Goal: Task Accomplishment & Management: Complete application form

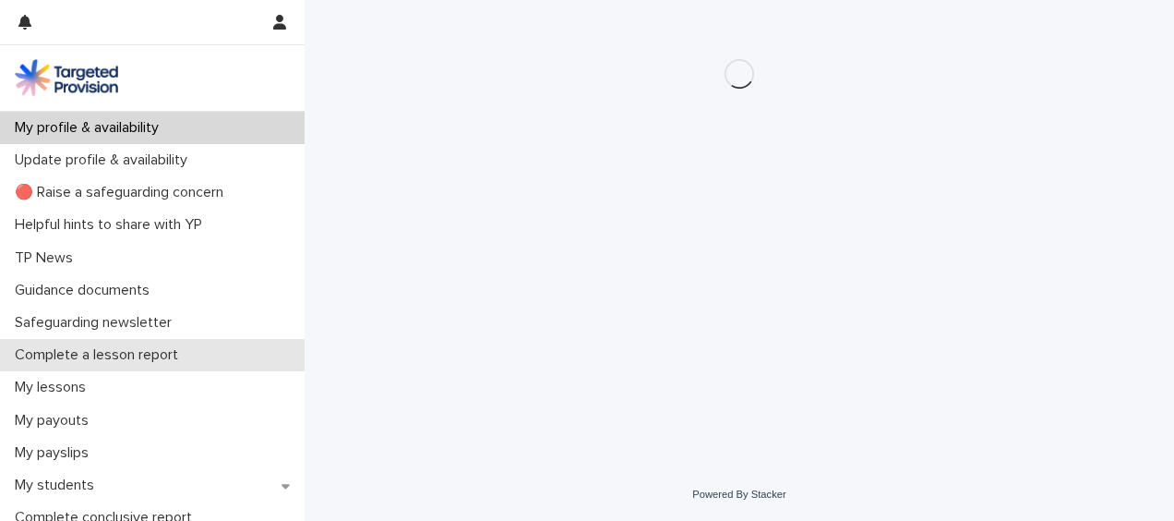
click at [128, 343] on div "Complete a lesson report" at bounding box center [152, 355] width 305 height 32
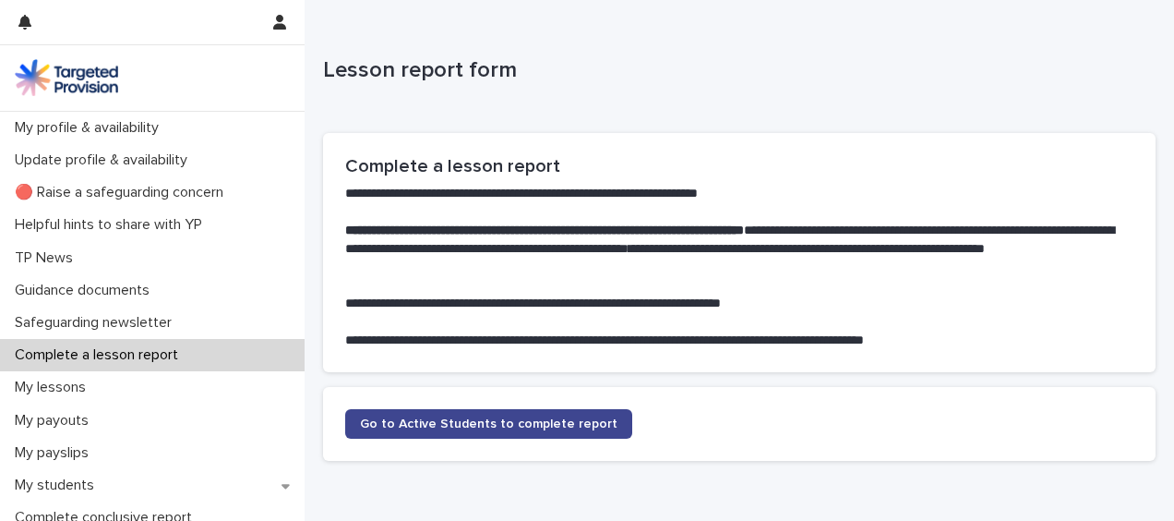
click at [548, 415] on link "Go to Active Students to complete report" at bounding box center [488, 424] width 287 height 30
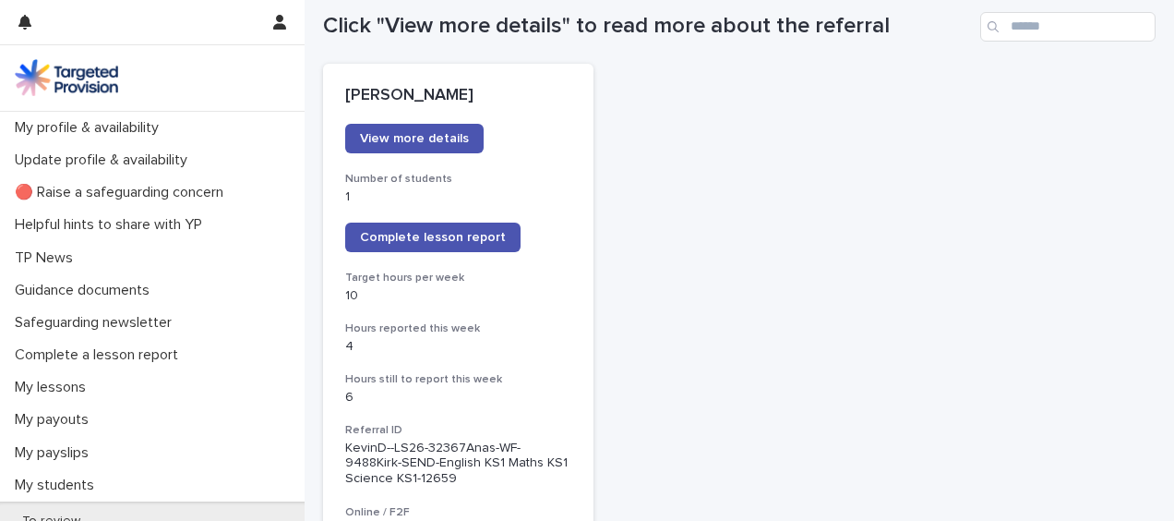
scroll to position [222, 0]
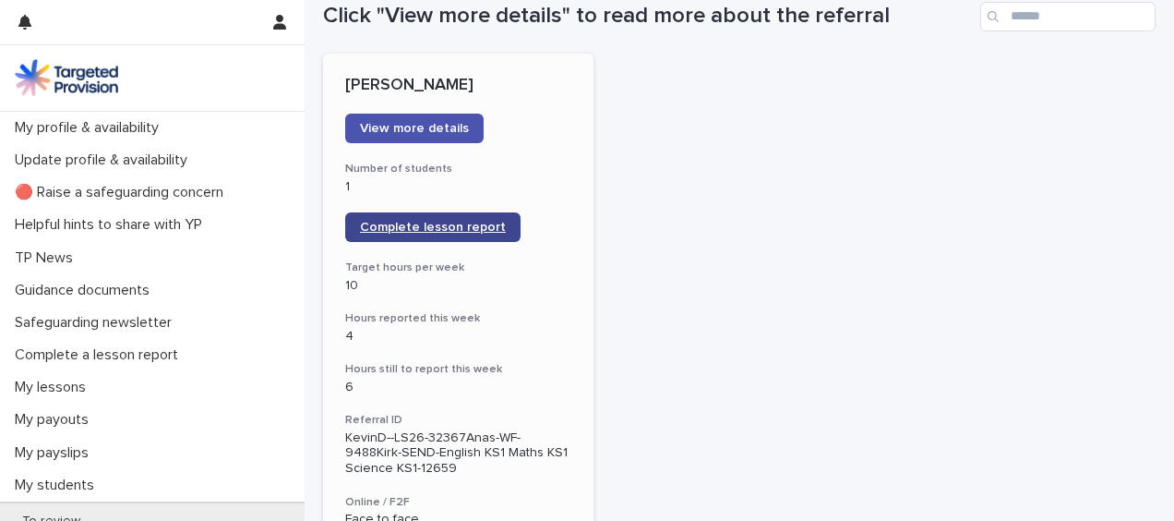
click at [467, 233] on span "Complete lesson report" at bounding box center [433, 227] width 146 height 13
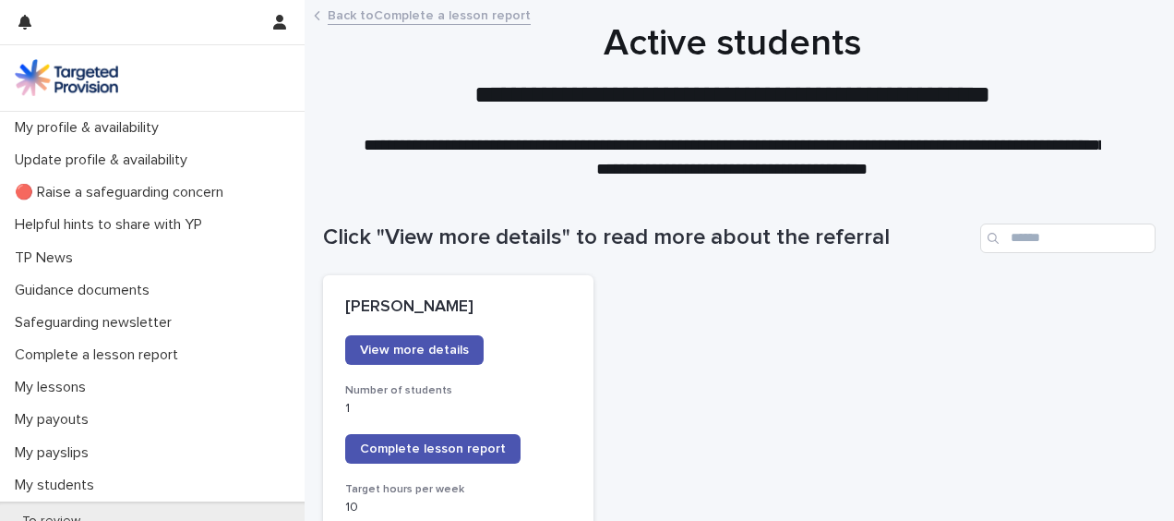
drag, startPoint x: 0, startPoint y: 0, endPoint x: 668, endPoint y: 185, distance: 693.5
click at [668, 185] on div "**********" at bounding box center [733, 94] width 856 height 185
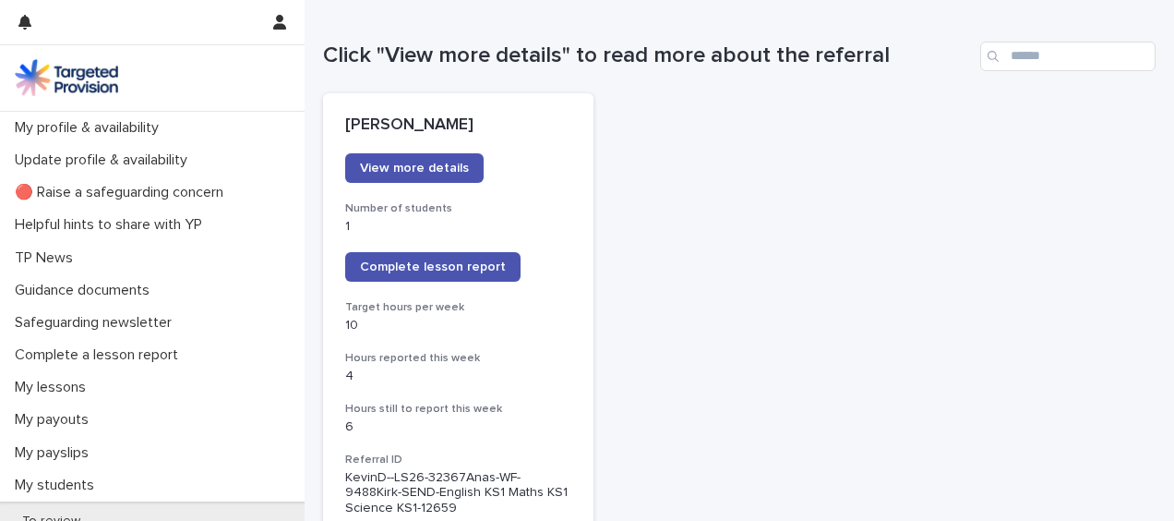
scroll to position [185, 0]
